Goal: Task Accomplishment & Management: Use online tool/utility

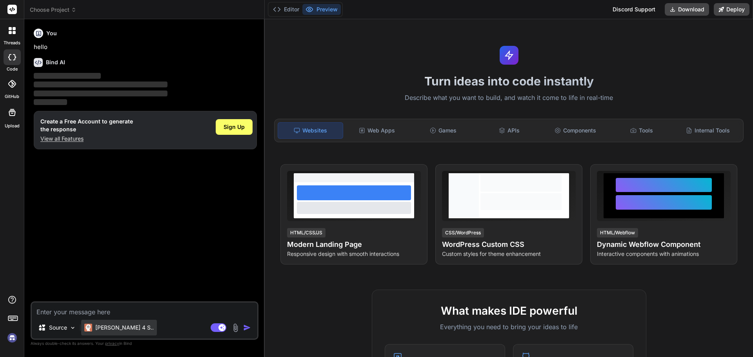
click at [106, 329] on p "[PERSON_NAME] 4 S.." at bounding box center [124, 328] width 58 height 8
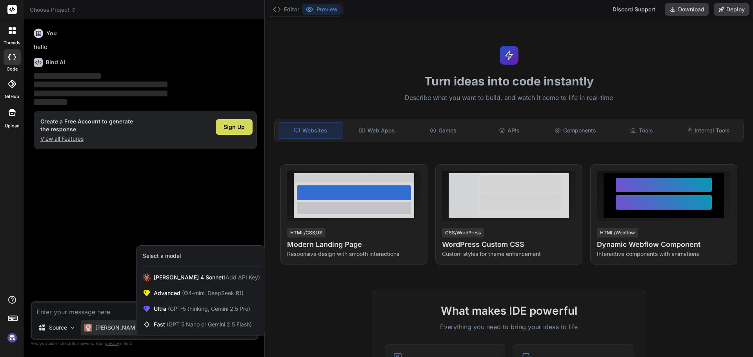
click at [238, 124] on div at bounding box center [376, 178] width 753 height 357
type textarea "x"
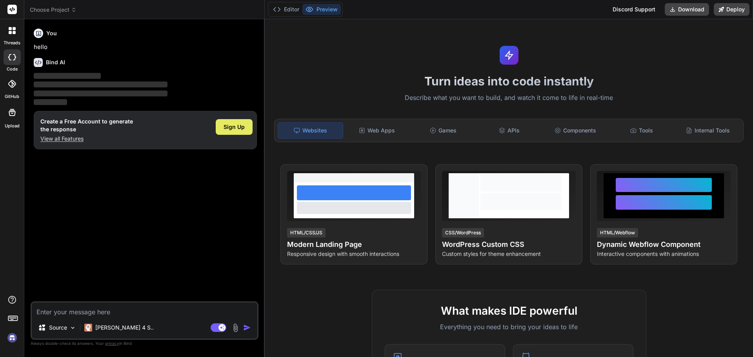
click at [237, 127] on span "Sign Up" at bounding box center [234, 127] width 21 height 8
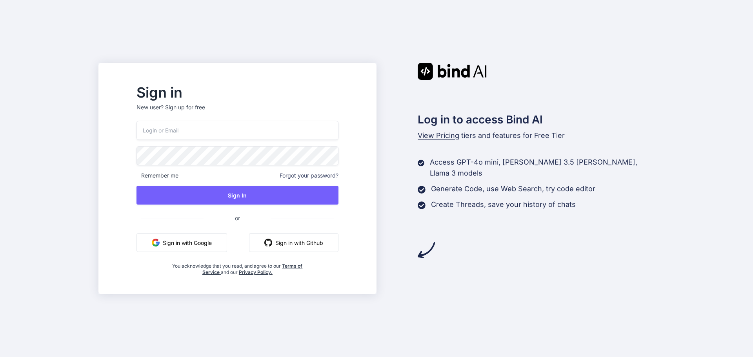
click at [273, 136] on input "email" at bounding box center [238, 130] width 202 height 19
paste input "abpssoafmhbwssbujl@nesopf.com"
type input "abpssoafmhbwssbujl@nesopf.com"
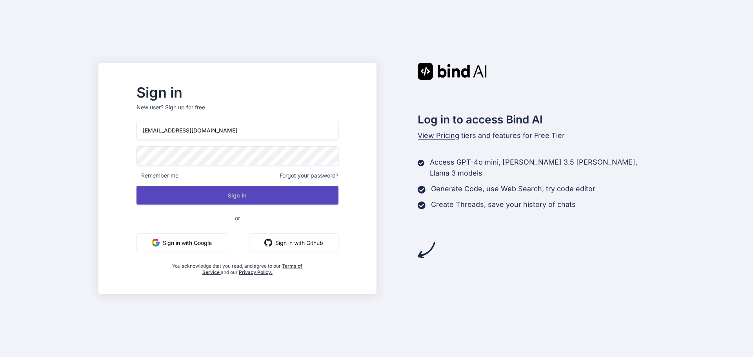
click at [229, 191] on button "Sign In" at bounding box center [238, 195] width 202 height 19
